Goal: Find specific page/section: Find specific page/section

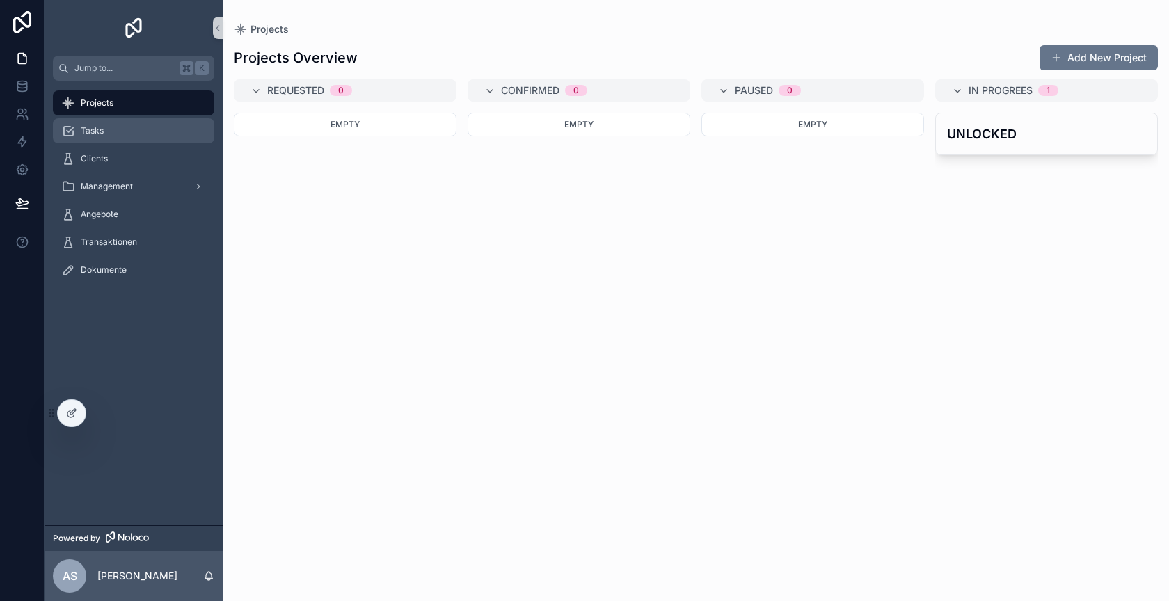
click at [122, 133] on div "Tasks" at bounding box center [133, 131] width 145 height 22
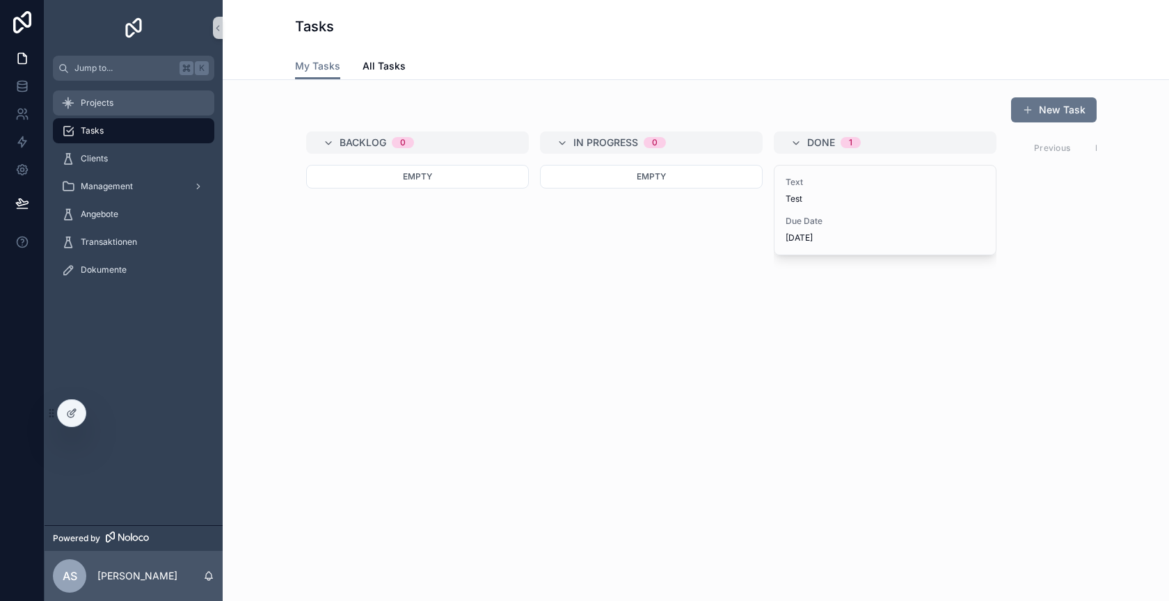
click at [125, 101] on div "Projects" at bounding box center [133, 103] width 145 height 22
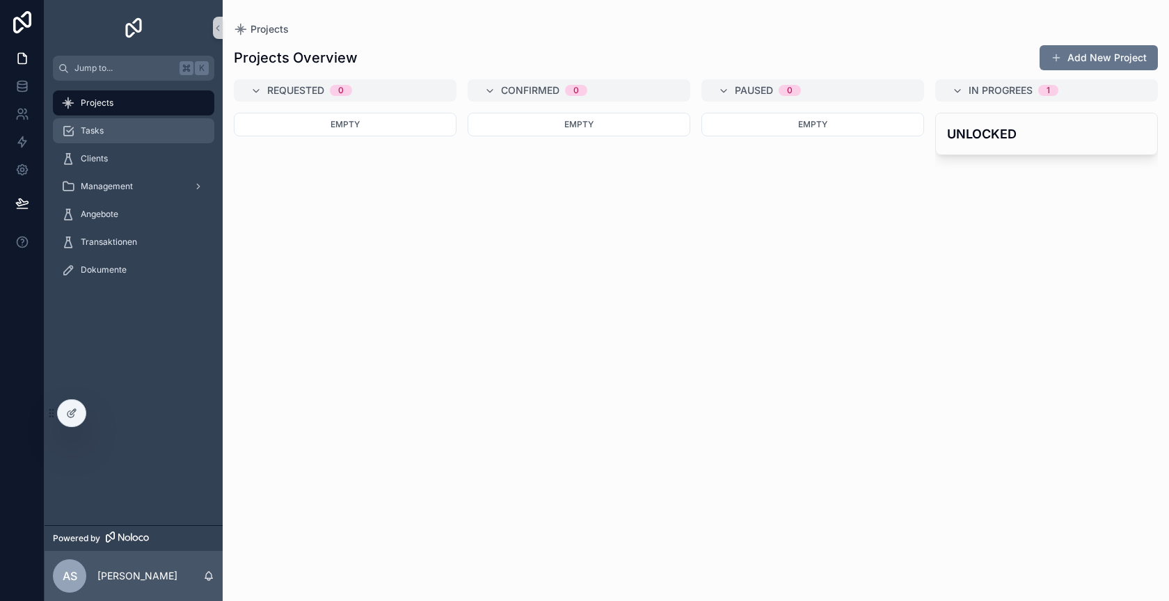
click at [109, 140] on div "Tasks" at bounding box center [133, 131] width 145 height 22
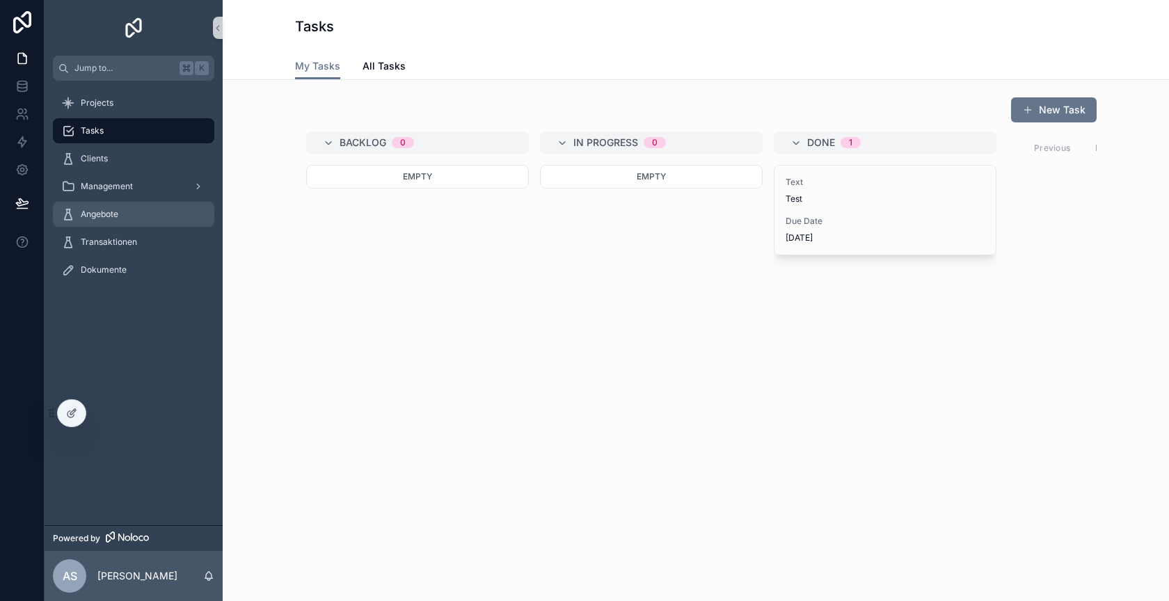
click at [141, 218] on div "Angebote" at bounding box center [133, 214] width 145 height 22
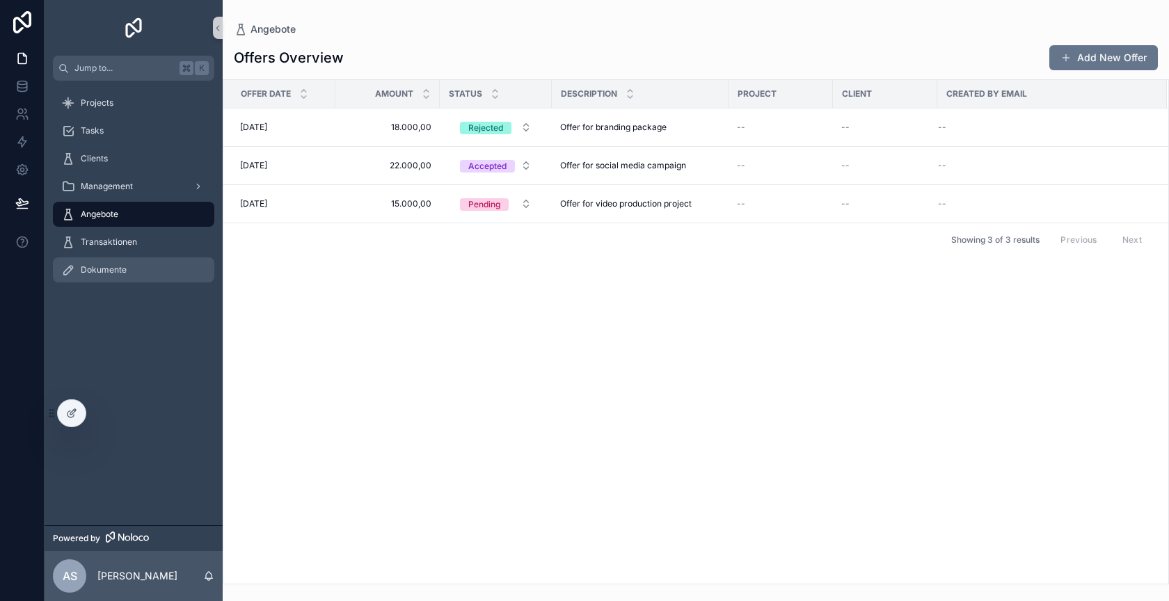
click at [147, 262] on div "Dokumente" at bounding box center [133, 270] width 145 height 22
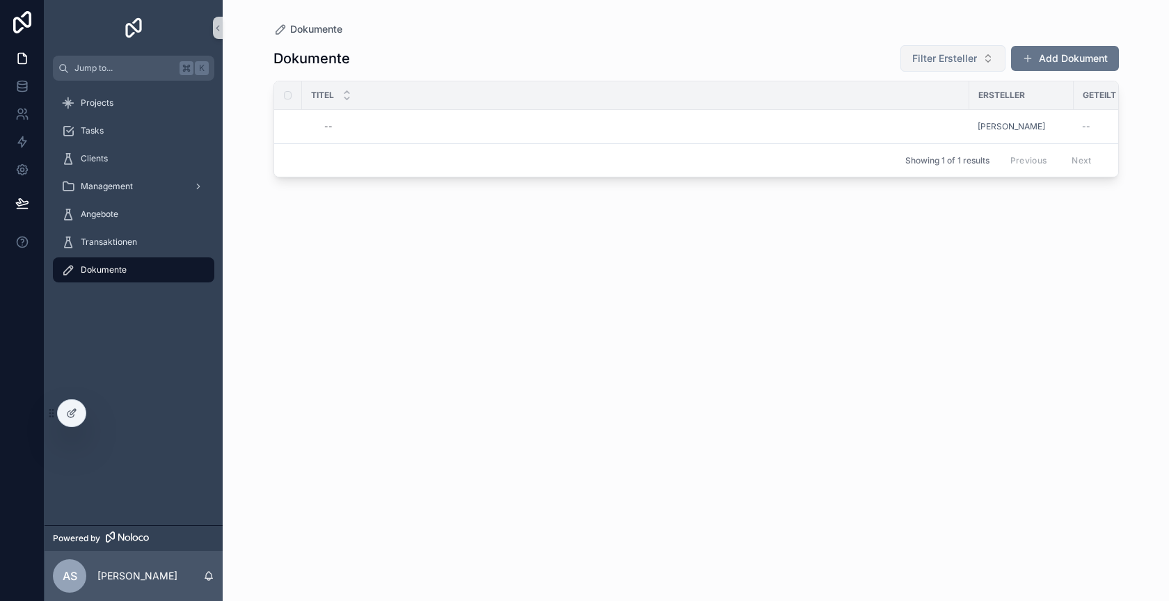
click at [965, 65] on button "Filter Ersteller" at bounding box center [952, 58] width 105 height 26
click at [825, 70] on div "Dokumente Filter Ersteller Add Dokument" at bounding box center [695, 59] width 845 height 28
